Goal: Task Accomplishment & Management: Manage account settings

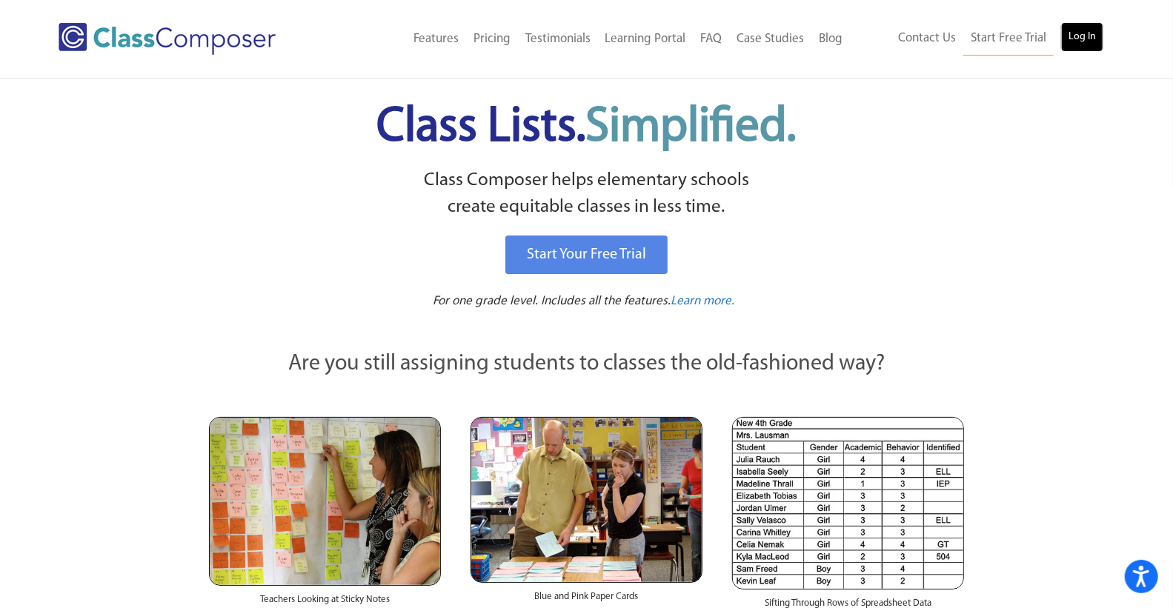
click at [1080, 40] on link "Log In" at bounding box center [1082, 37] width 42 height 30
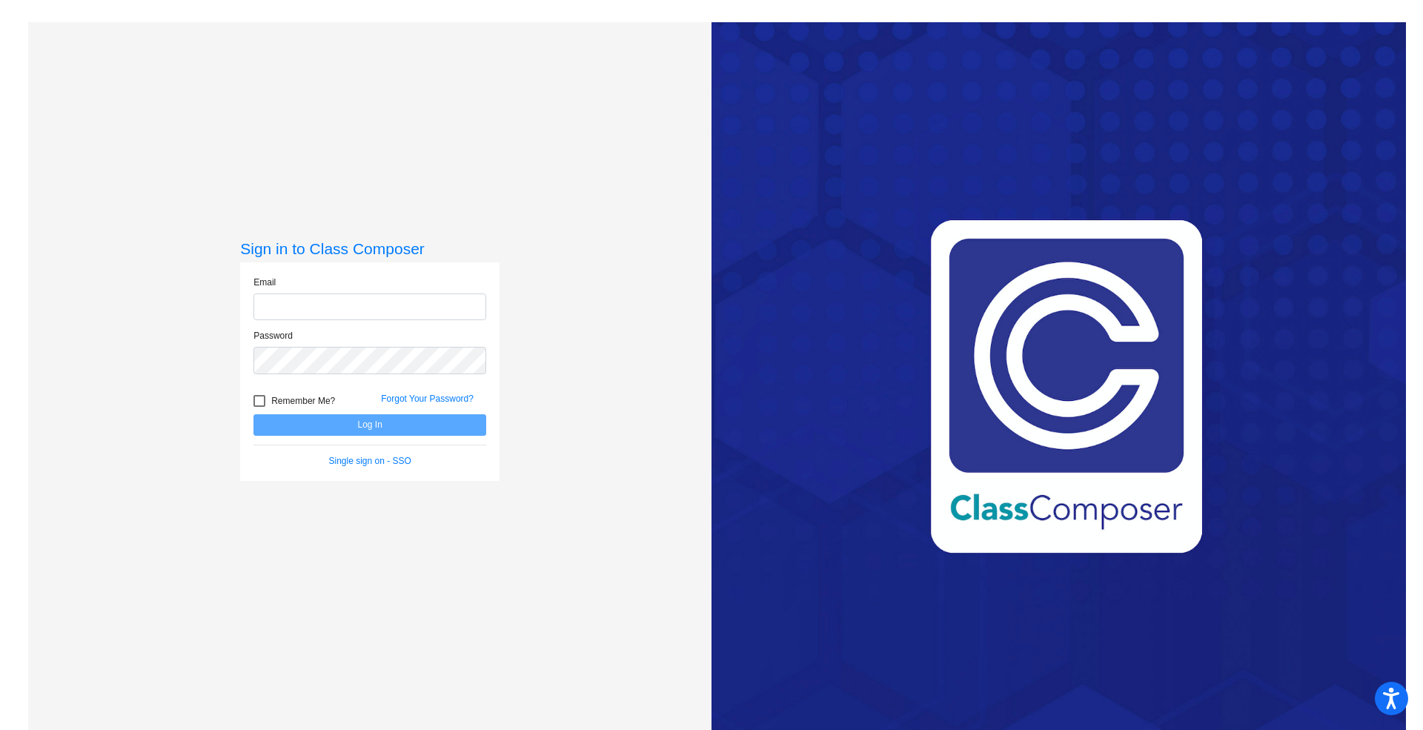
type input "lwilliford@grantspass.k12.or.us"
click at [357, 418] on button "Log In" at bounding box center [369, 424] width 233 height 21
click at [316, 431] on button "Log In" at bounding box center [369, 424] width 233 height 21
